Goal: Find specific page/section: Find specific page/section

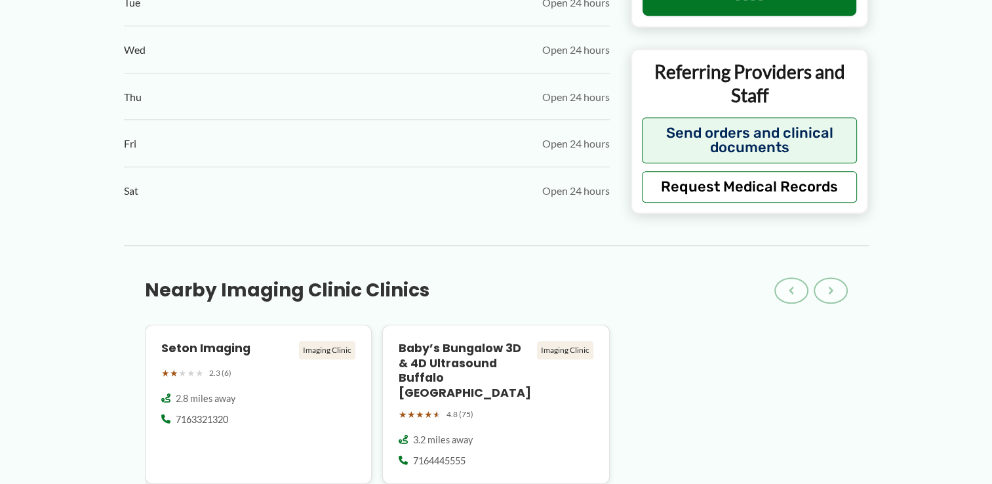
scroll to position [983, 0]
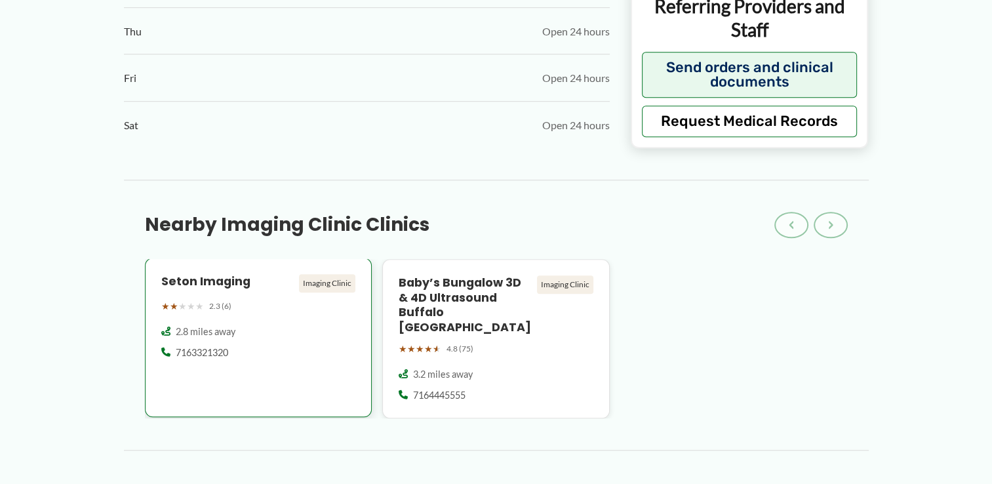
click at [203, 274] on h4 "Seton Imaging" at bounding box center [227, 281] width 133 height 15
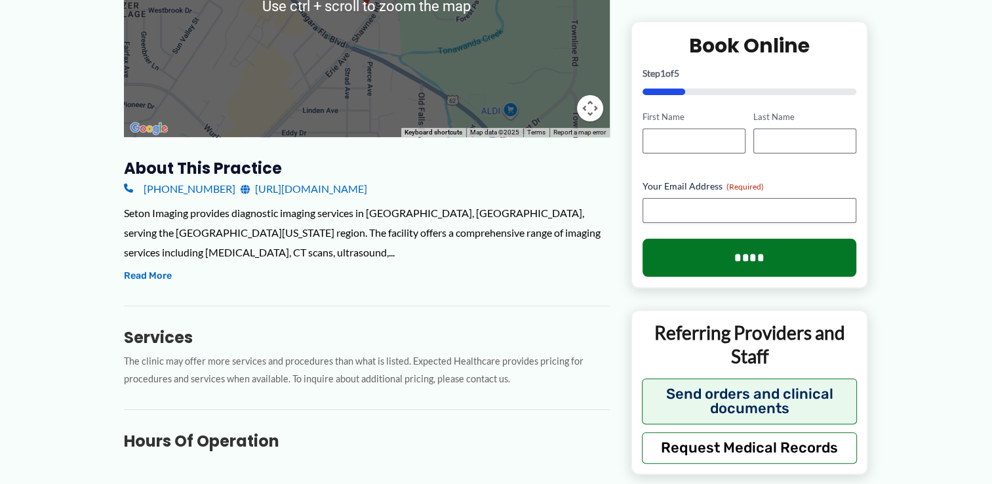
scroll to position [328, 0]
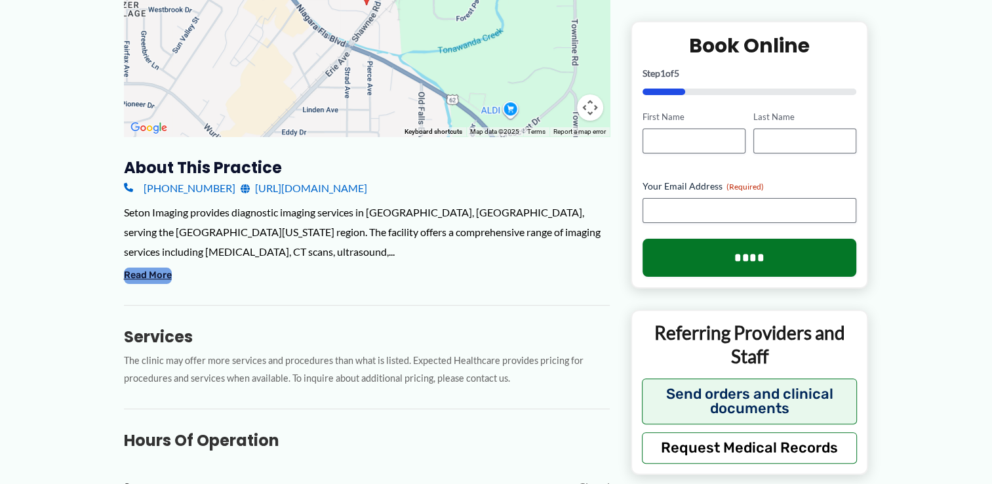
click at [155, 282] on button "Read More" at bounding box center [148, 275] width 48 height 16
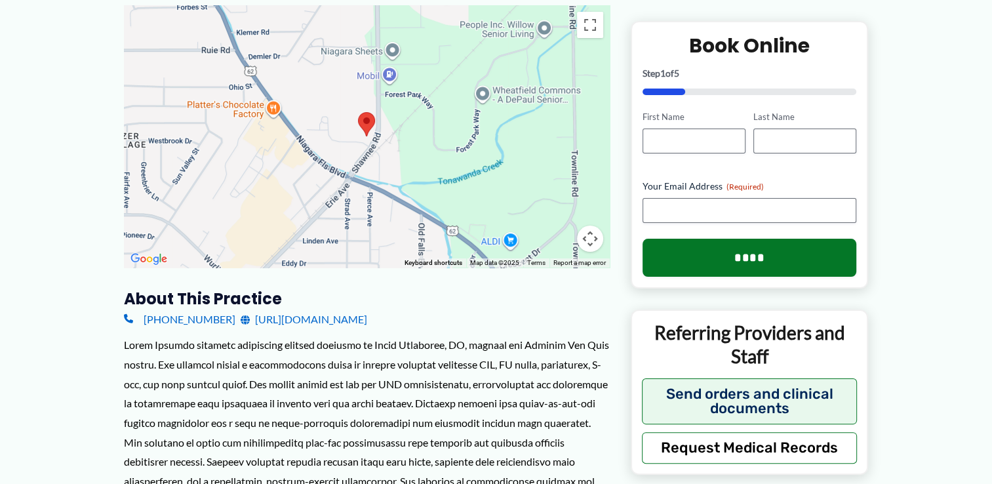
scroll to position [0, 0]
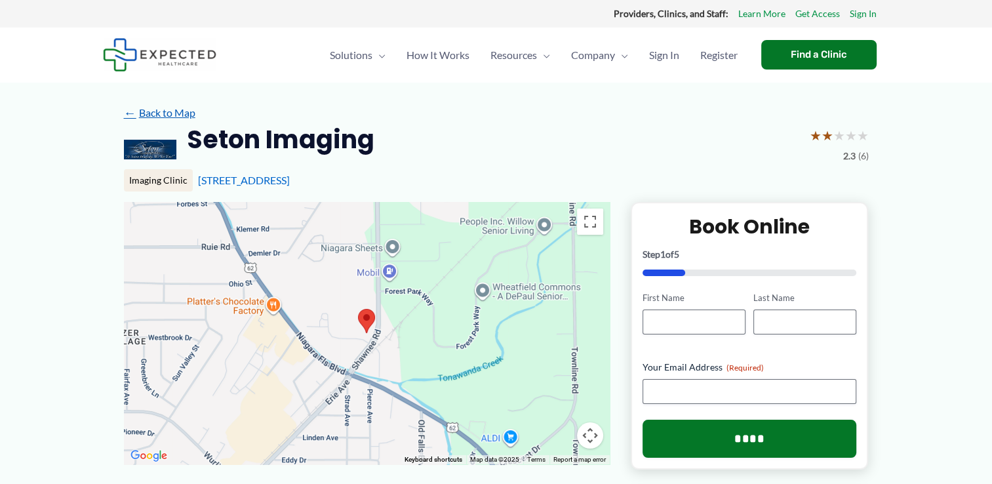
click at [130, 111] on span "←" at bounding box center [130, 112] width 12 height 12
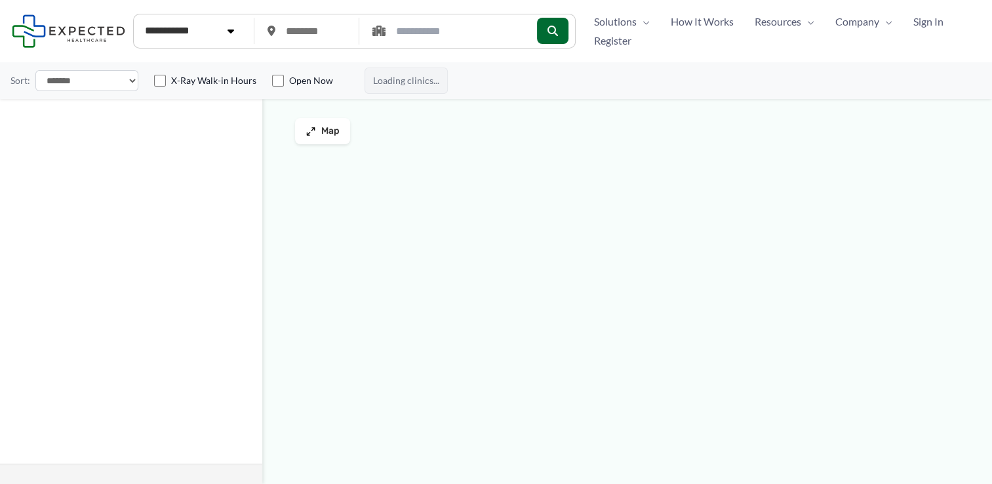
type input "*****"
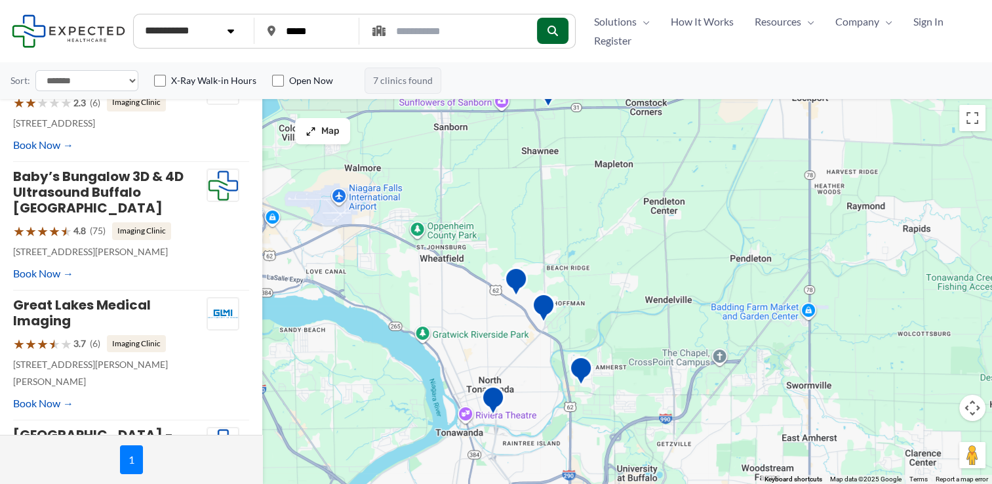
scroll to position [66, 0]
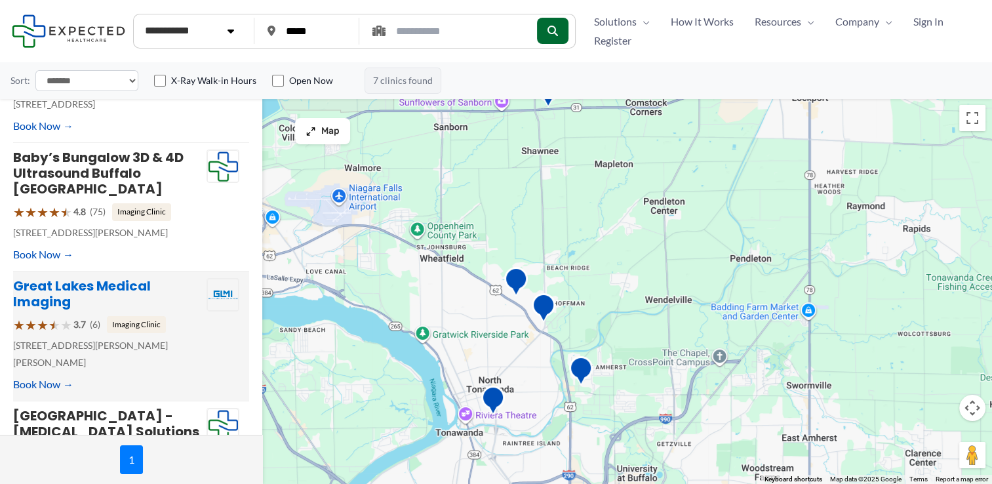
click at [123, 277] on link "Great Lakes Medical Imaging" at bounding box center [82, 294] width 138 height 34
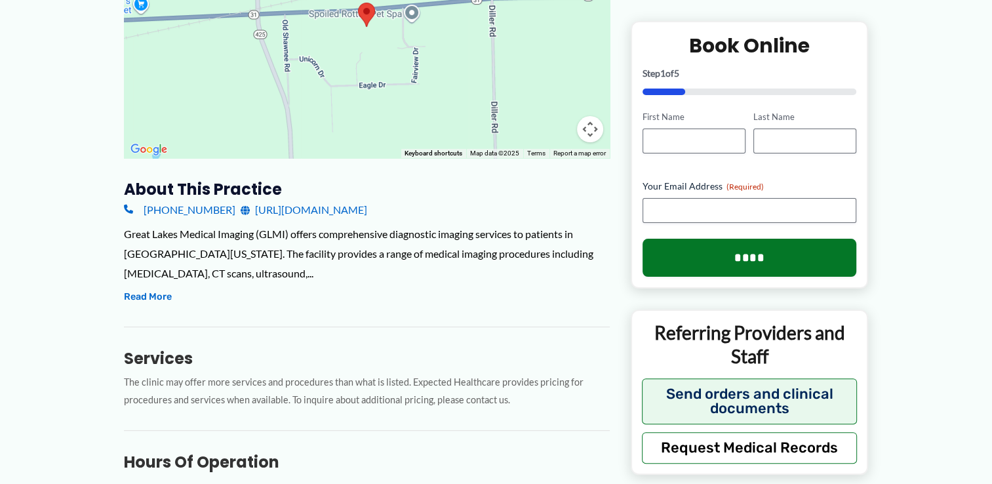
scroll to position [328, 0]
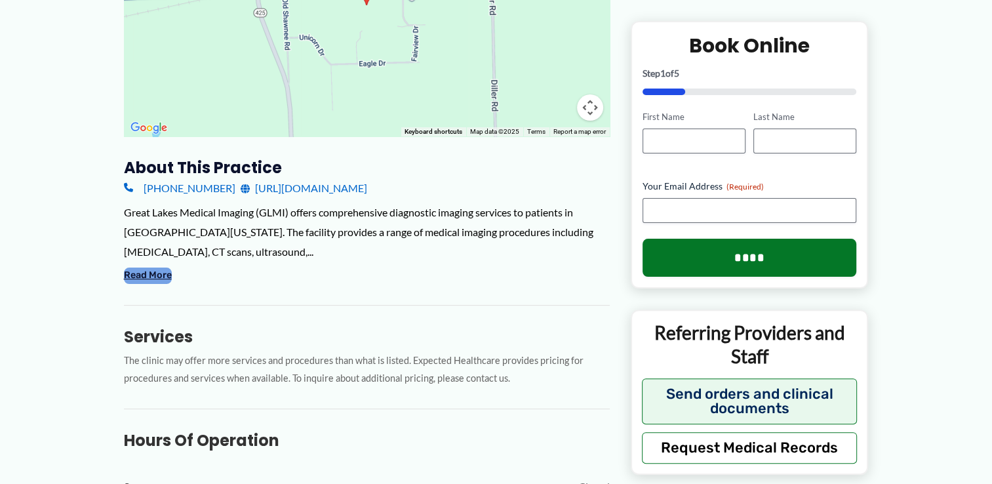
click at [155, 277] on button "Read More" at bounding box center [148, 275] width 48 height 16
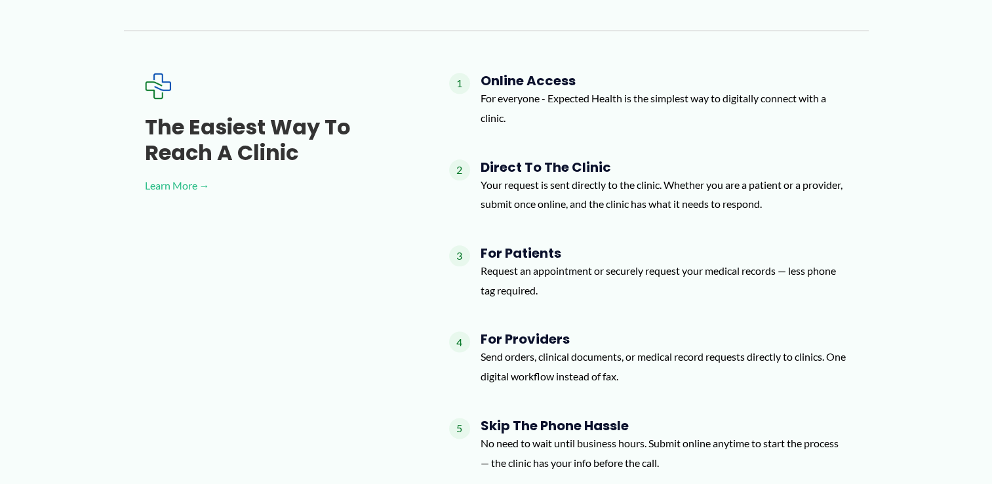
scroll to position [1416, 0]
